Goal: Information Seeking & Learning: Learn about a topic

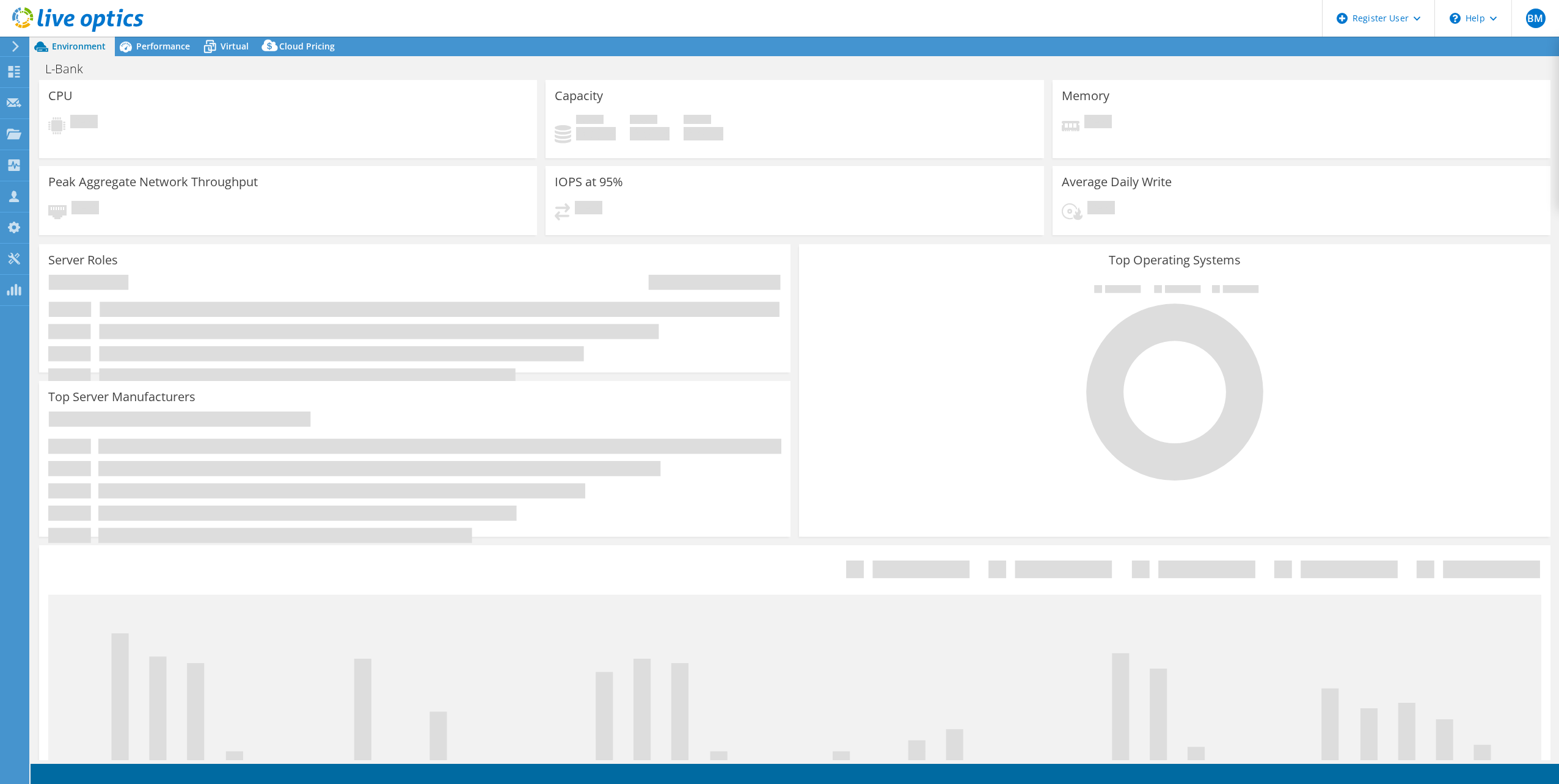
select select "EUFrankfurt"
select select "EUR"
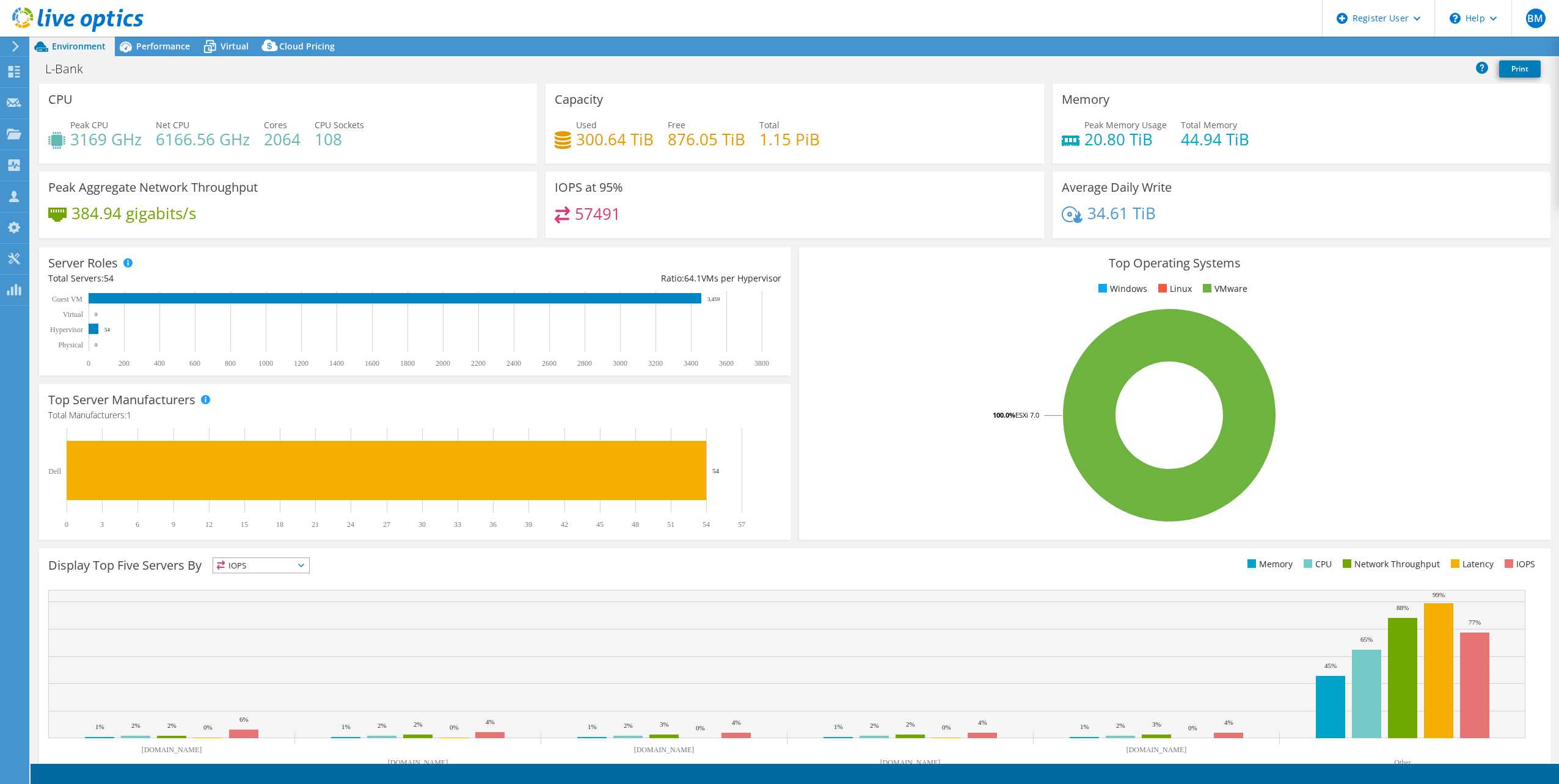
click at [628, 241] on div "IOPS at 95% 57491" at bounding box center [795, 209] width 507 height 74
drag, startPoint x: 576, startPoint y: 141, endPoint x: 624, endPoint y: 127, distance: 50.0
click at [618, 133] on h4 "300.64 TiB" at bounding box center [615, 139] width 77 height 13
drag, startPoint x: 624, startPoint y: 127, endPoint x: 632, endPoint y: 129, distance: 8.2
click at [632, 133] on h4 "300.64 TiB" at bounding box center [615, 139] width 77 height 13
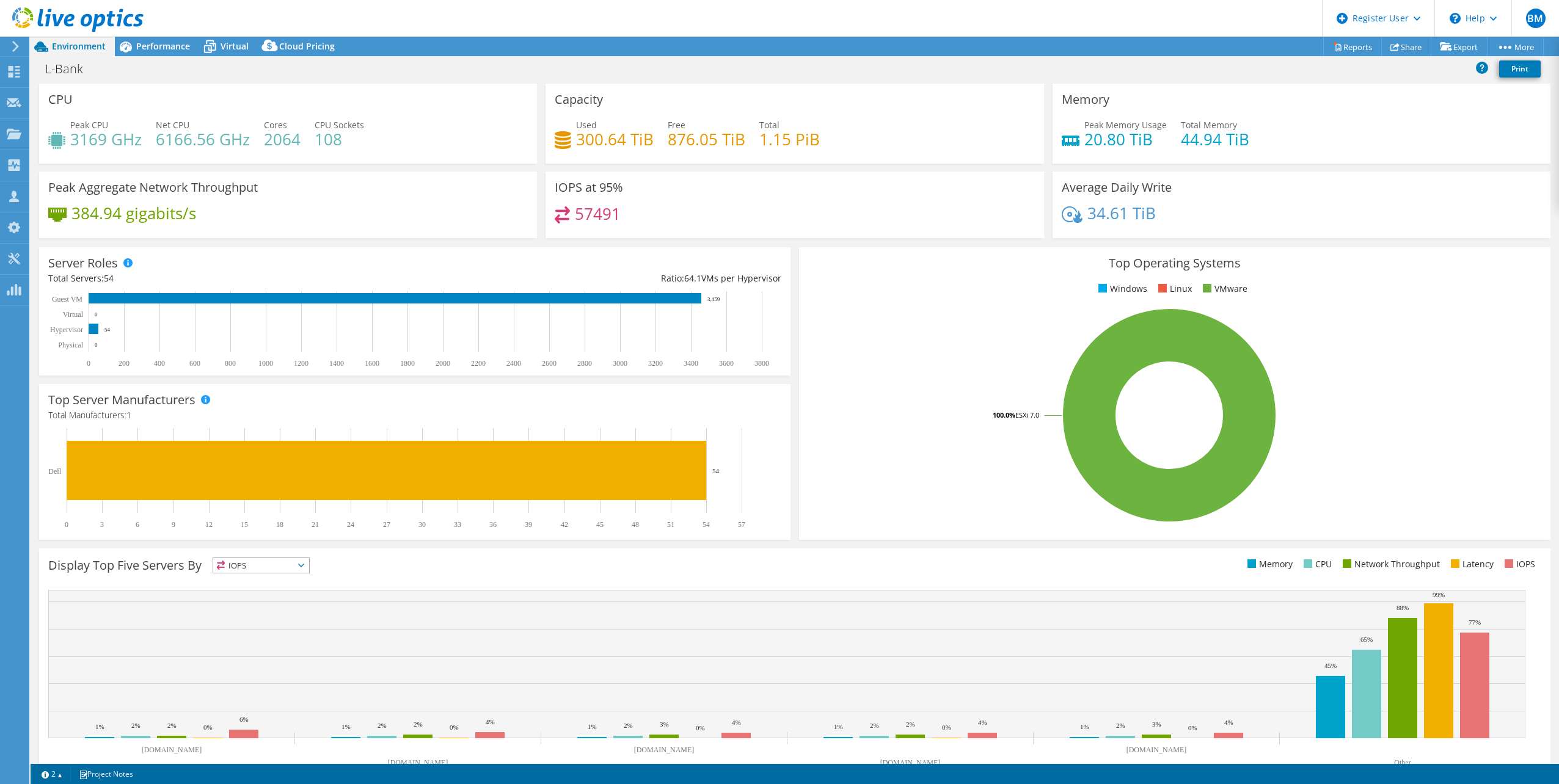
click at [655, 87] on div "Capacity Used 300.64 TiB Free 876.05 TiB Total 1.15 PiB" at bounding box center [794, 123] width 498 height 80
click at [160, 52] on div "Performance" at bounding box center [157, 47] width 84 height 20
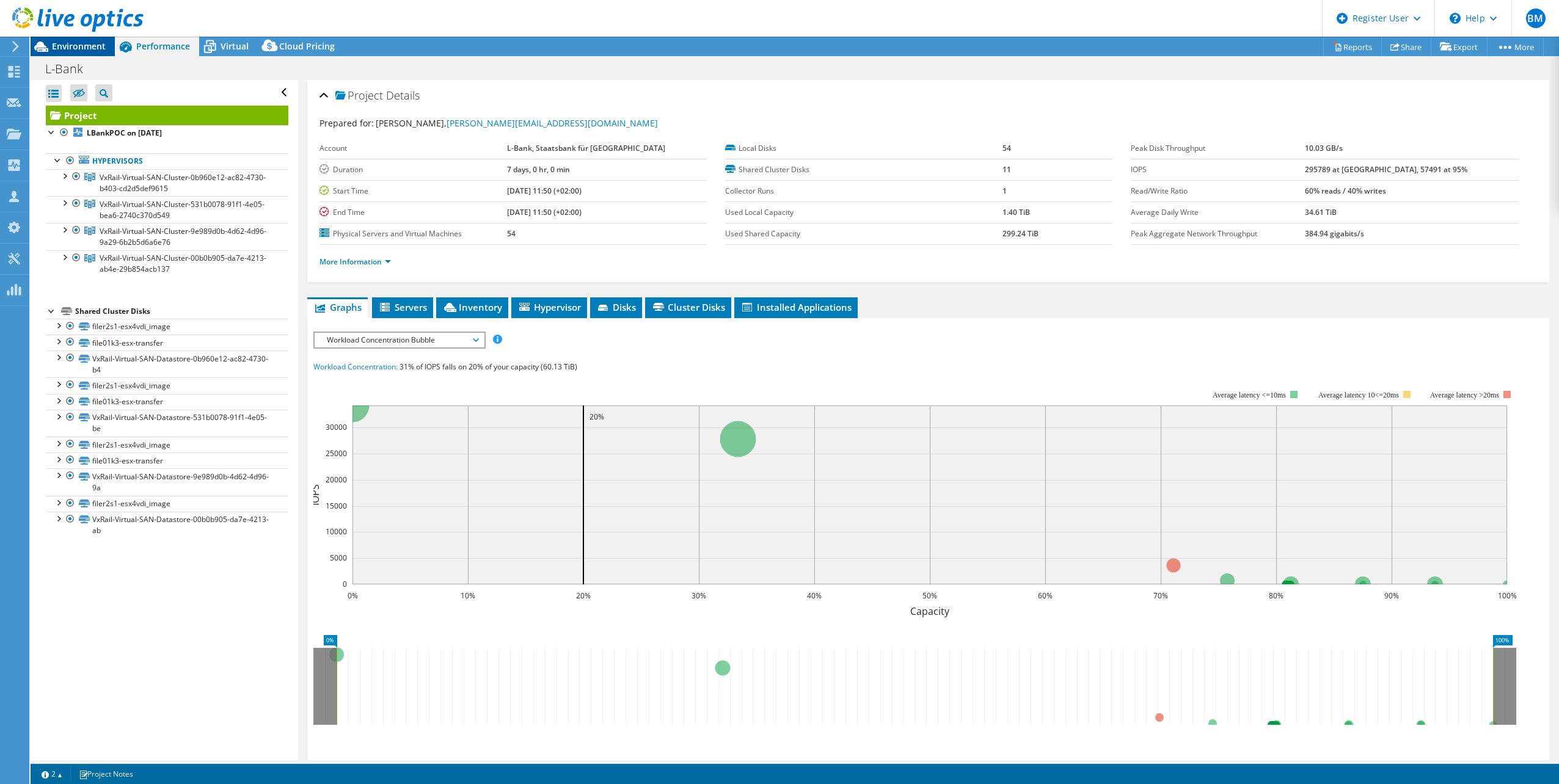
click at [82, 44] on span "Environment" at bounding box center [79, 46] width 54 height 11
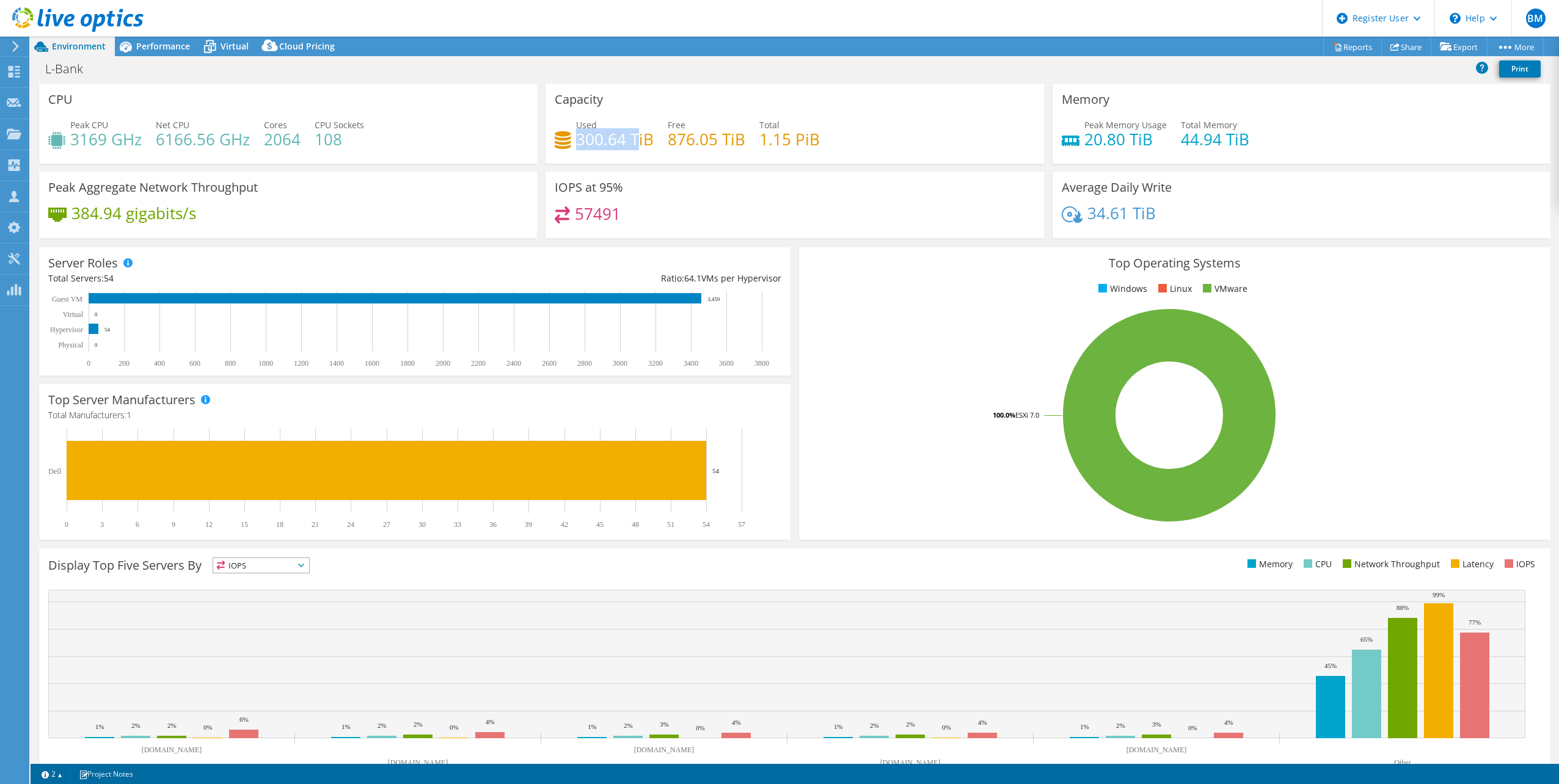
drag, startPoint x: 575, startPoint y: 143, endPoint x: 635, endPoint y: 138, distance: 60.2
click at [635, 138] on h4 "300.64 TiB" at bounding box center [615, 139] width 77 height 13
click at [636, 139] on h4 "300.64 TiB" at bounding box center [615, 139] width 77 height 13
drag, startPoint x: 570, startPoint y: 136, endPoint x: 630, endPoint y: 141, distance: 60.2
click at [630, 141] on div "Used 300.64 TiB" at bounding box center [603, 132] width 99 height 28
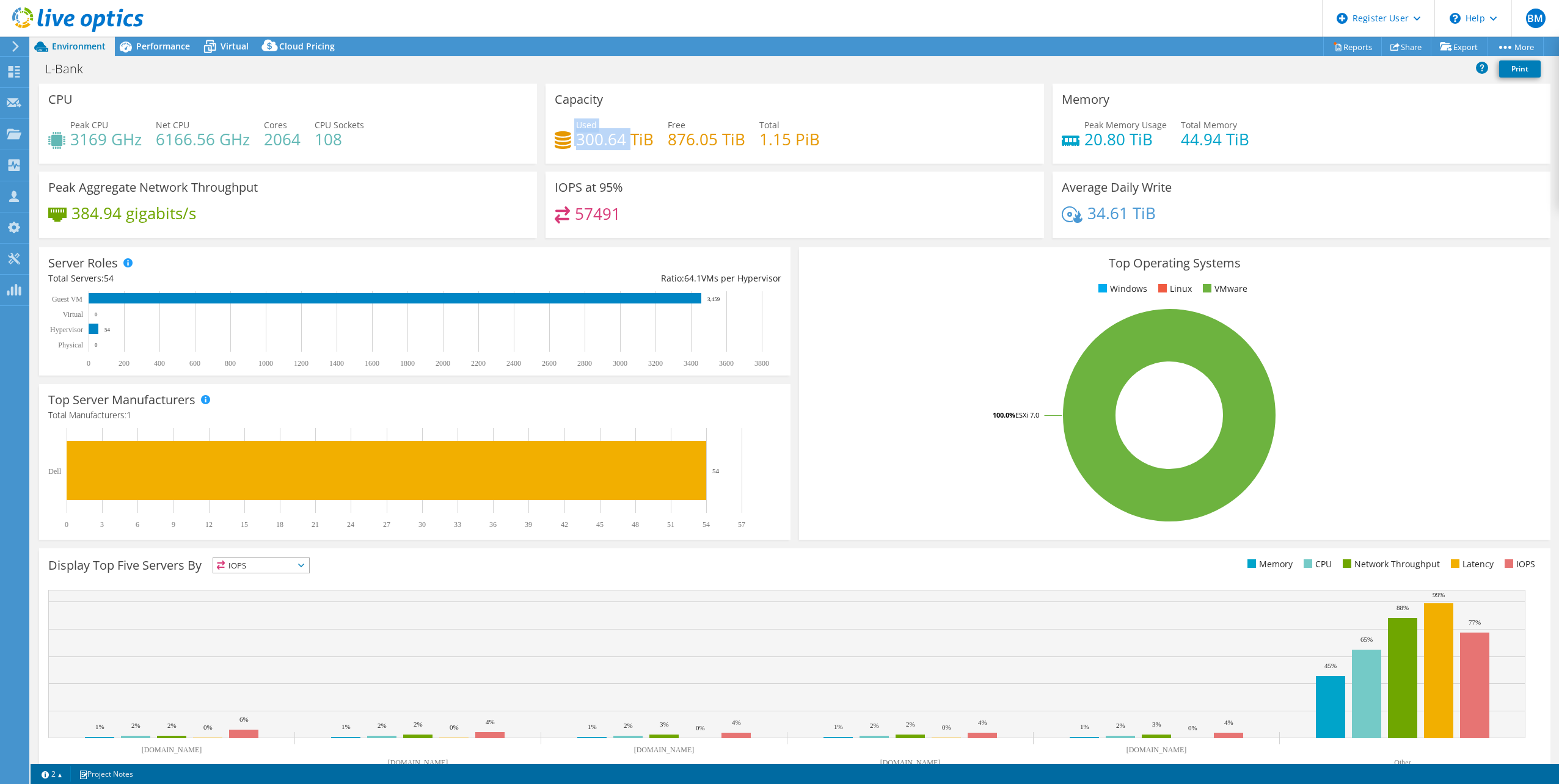
click at [630, 142] on h4 "300.64 TiB" at bounding box center [615, 139] width 77 height 13
click at [151, 40] on span "Performance" at bounding box center [163, 46] width 54 height 11
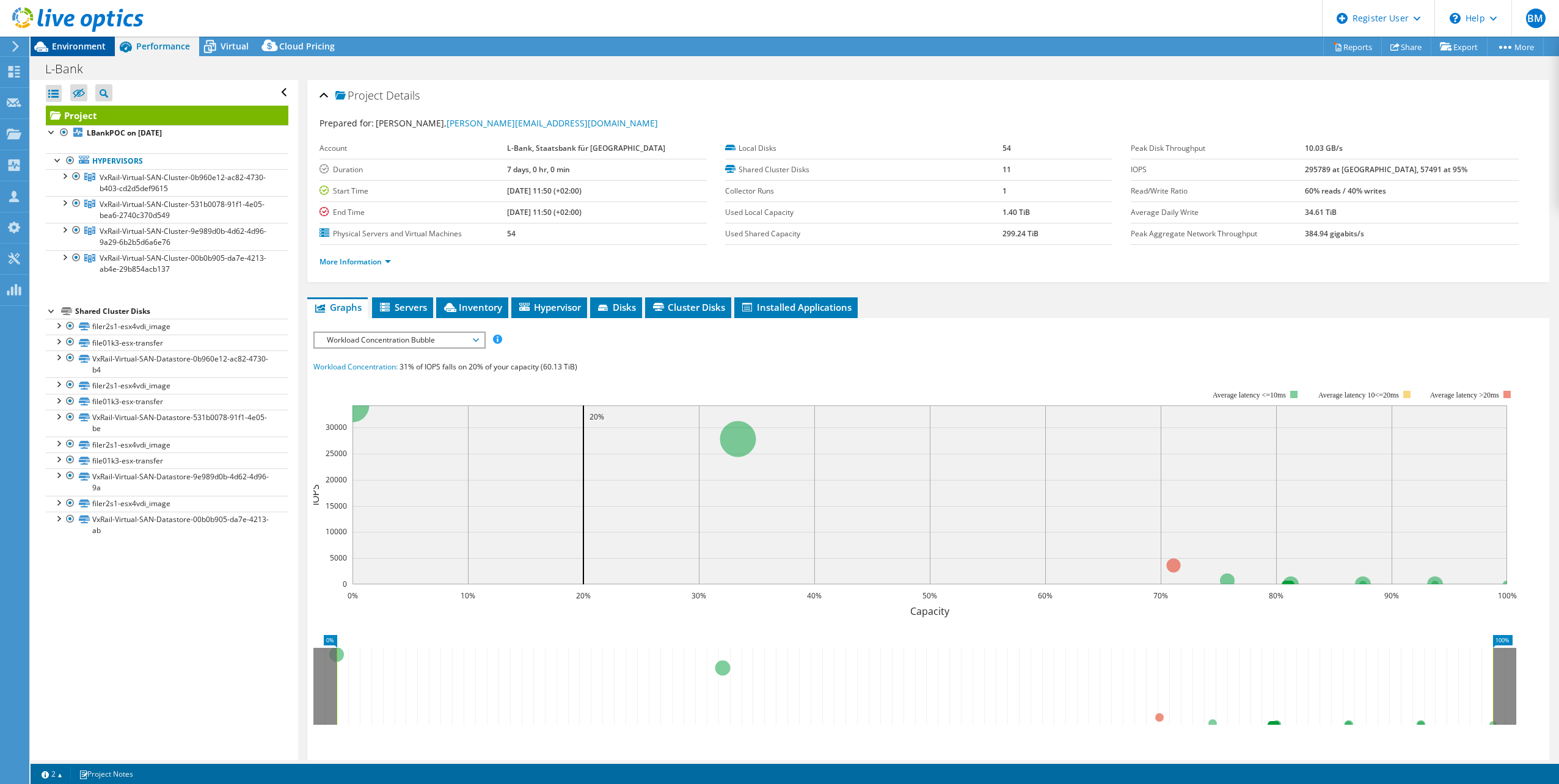
click at [100, 41] on span "Environment" at bounding box center [79, 46] width 54 height 11
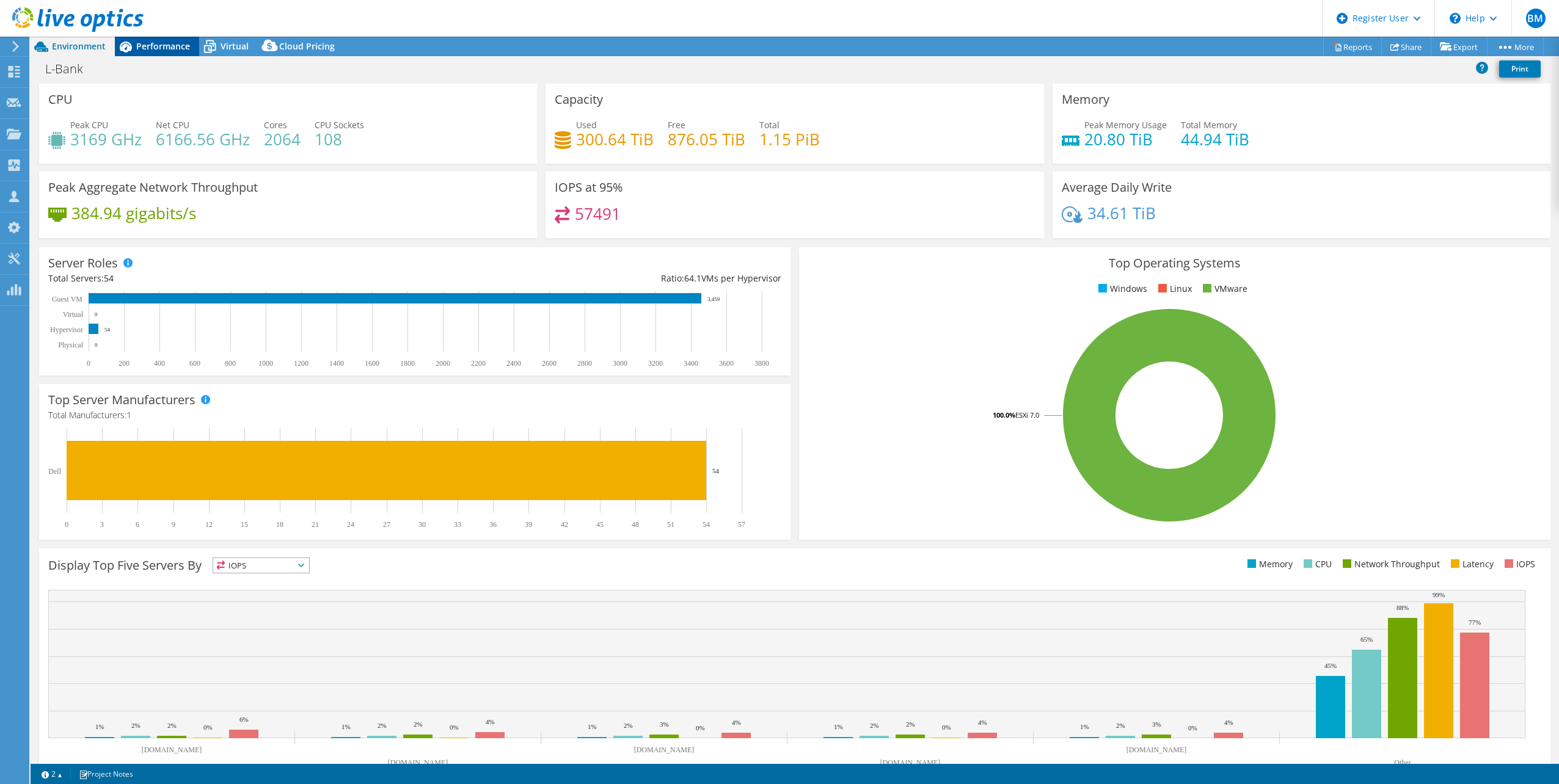
click at [170, 43] on span "Performance" at bounding box center [163, 46] width 54 height 11
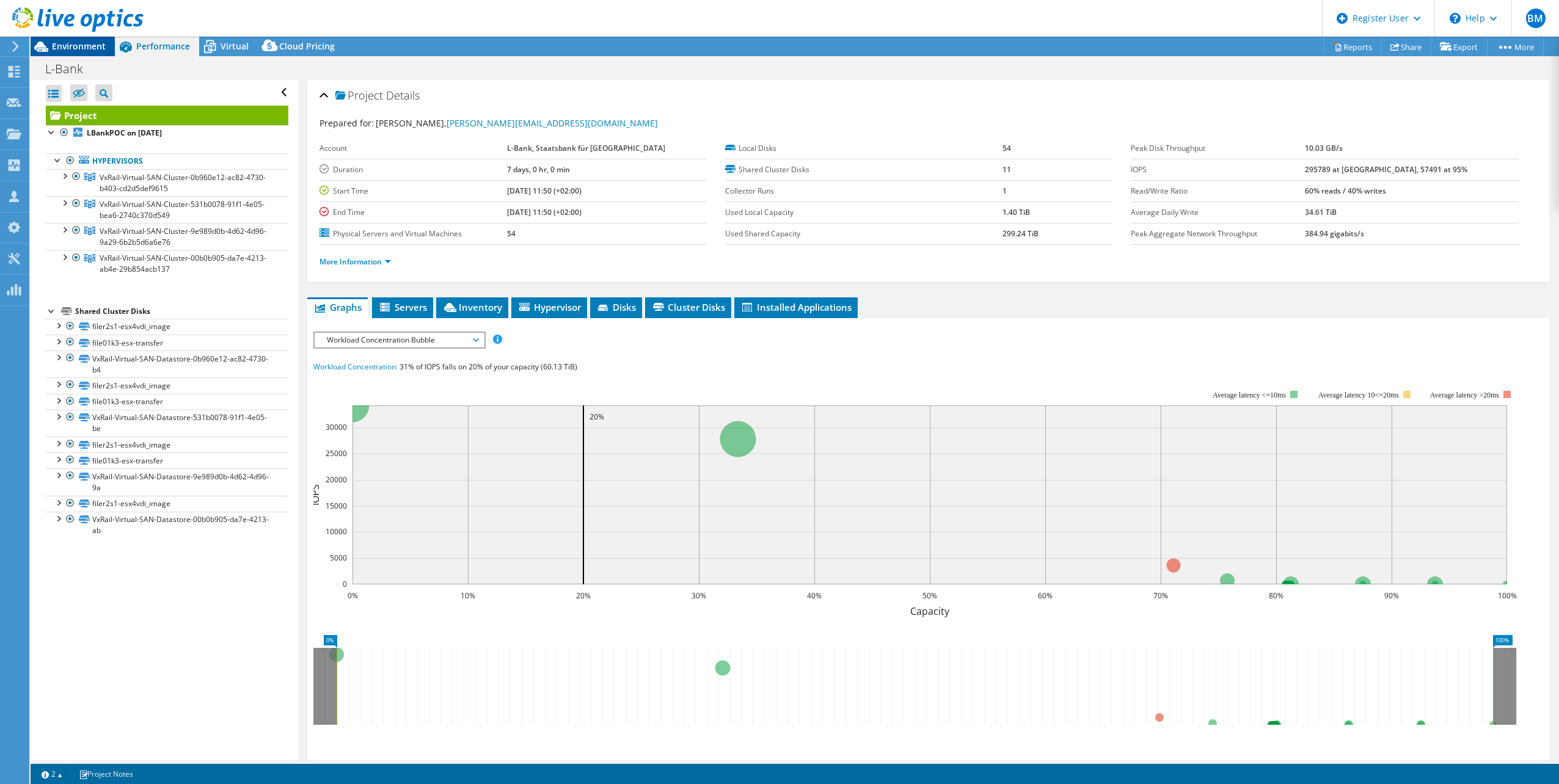
click at [76, 49] on span "Environment" at bounding box center [79, 46] width 54 height 11
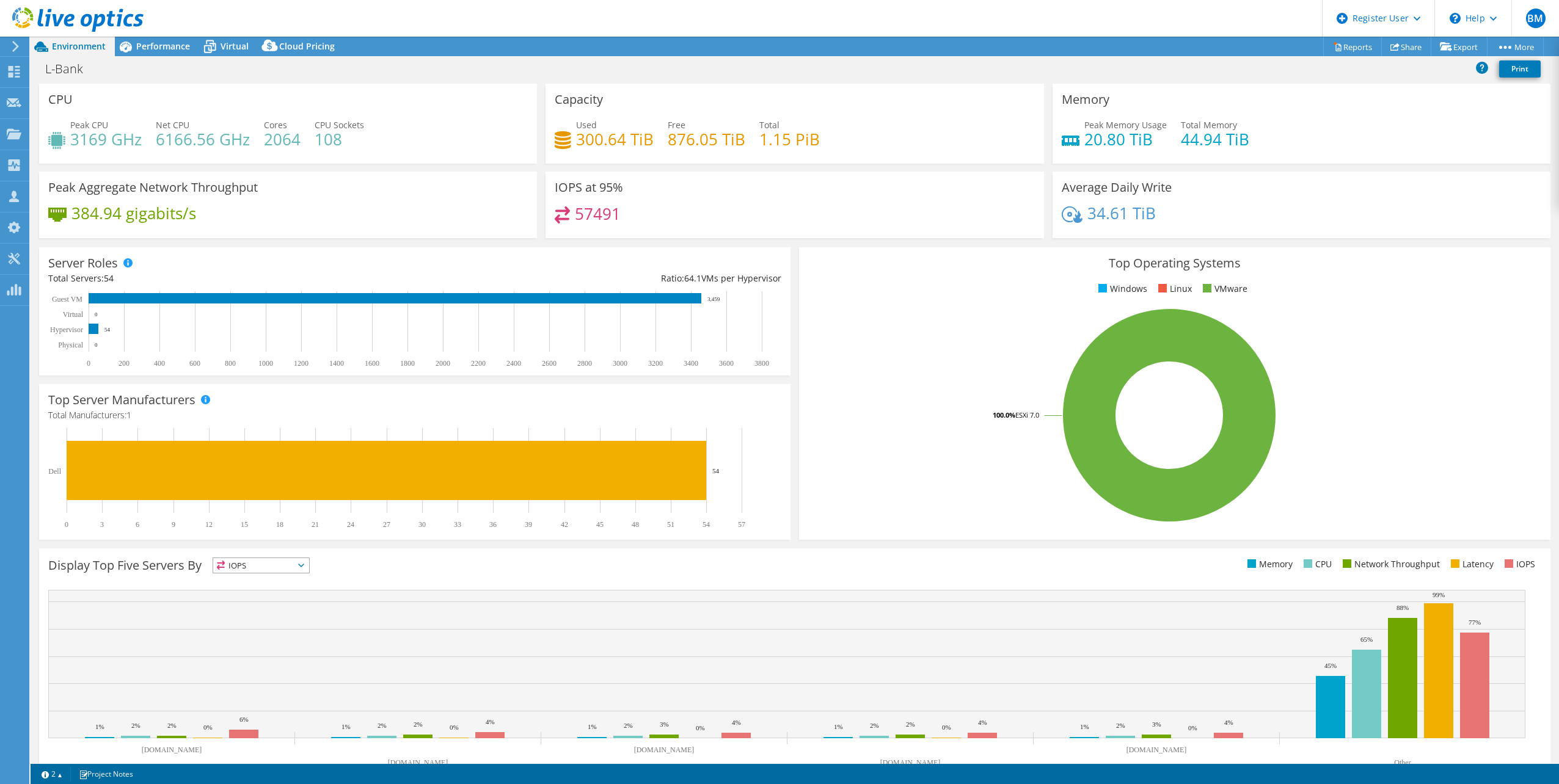
click at [836, 581] on div "Display Top Five Servers By IOPS IOPS" at bounding box center [794, 668] width 1511 height 238
click at [681, 99] on div "Capacity Used 300.64 TiB Free 876.05 TiB Total 1.15 PiB" at bounding box center [794, 123] width 498 height 80
click at [183, 53] on div "Performance" at bounding box center [157, 47] width 84 height 20
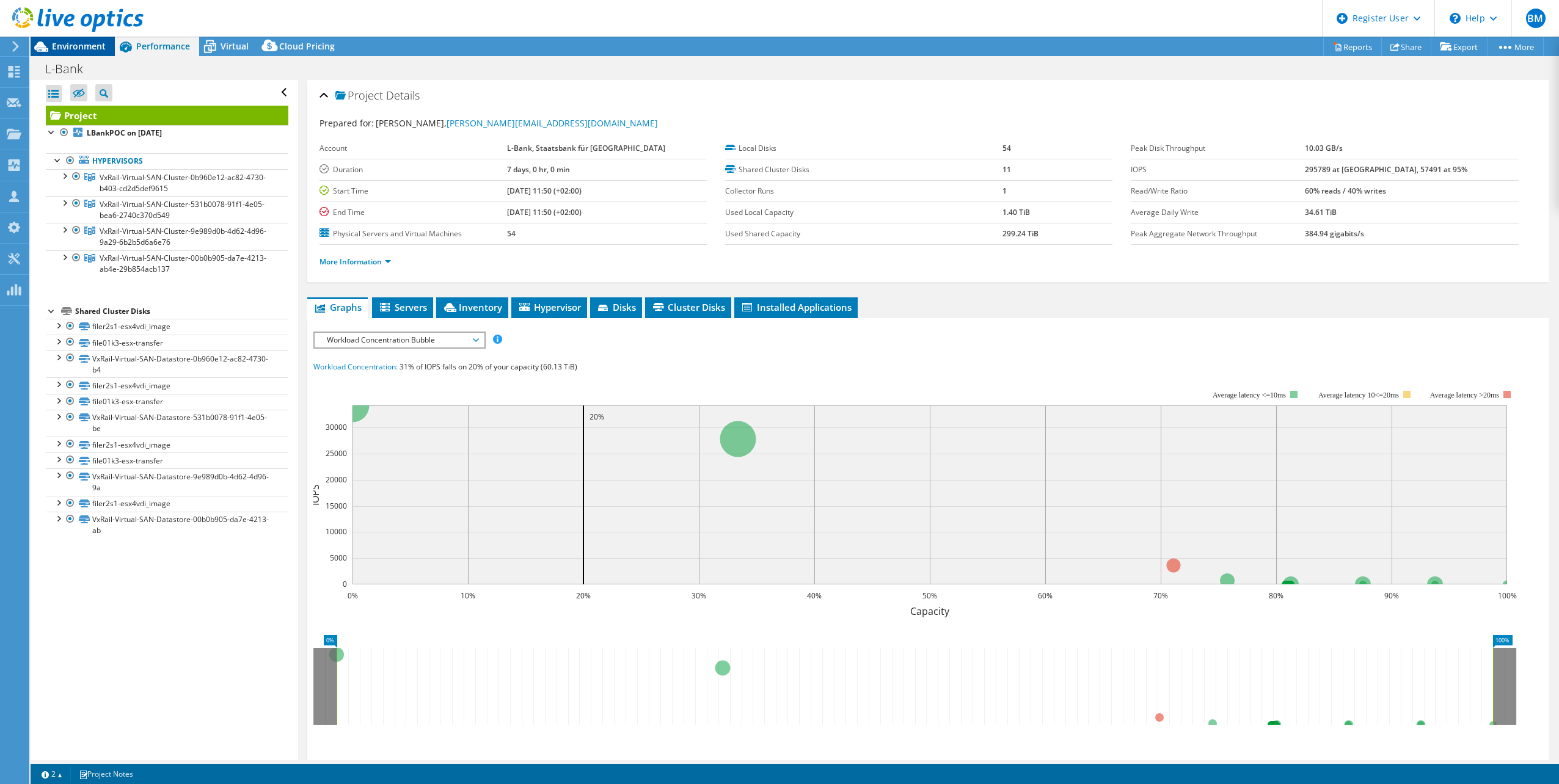
click at [106, 54] on div "Environment" at bounding box center [72, 47] width 84 height 20
